Goal: Task Accomplishment & Management: Manage account settings

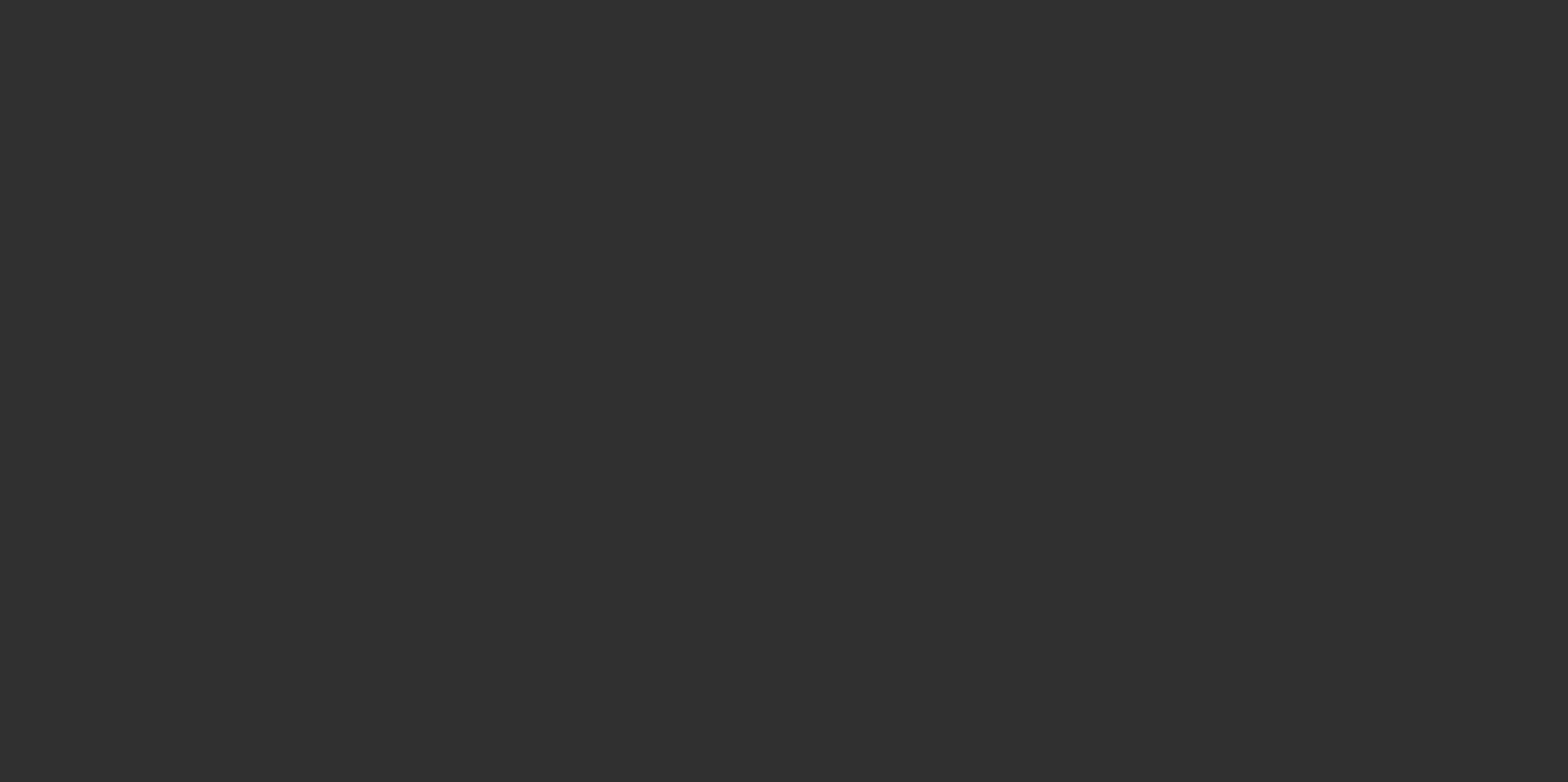
click at [1005, 710] on div at bounding box center [784, 391] width 1568 height 782
click at [1261, 116] on div at bounding box center [784, 391] width 1568 height 782
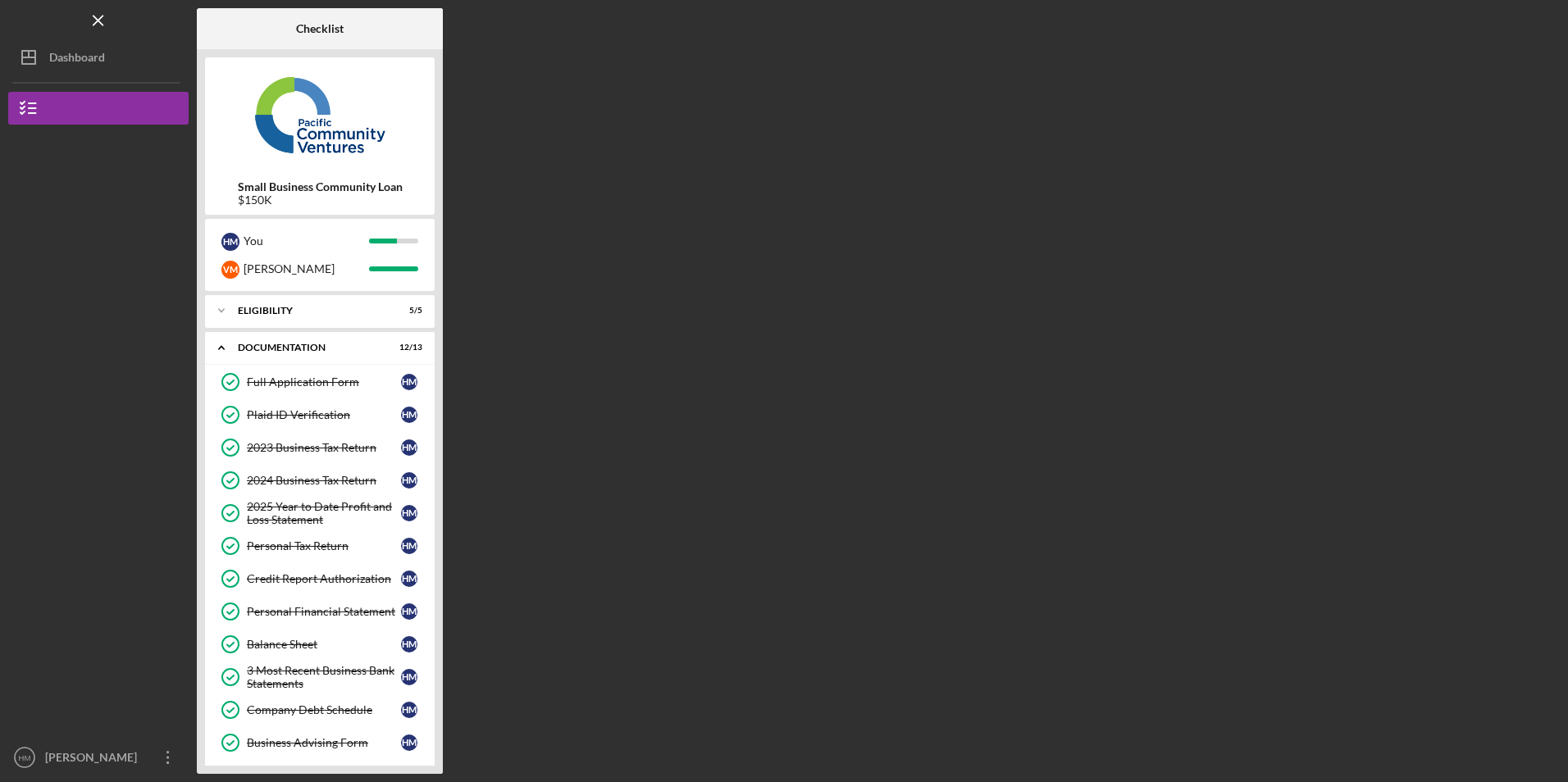
click at [1005, 389] on div "Checklist Small Business Community Loan $150K H M You V M [PERSON_NAME] Icon/Ex…" at bounding box center [878, 391] width 1363 height 766
